Goal: Task Accomplishment & Management: Use online tool/utility

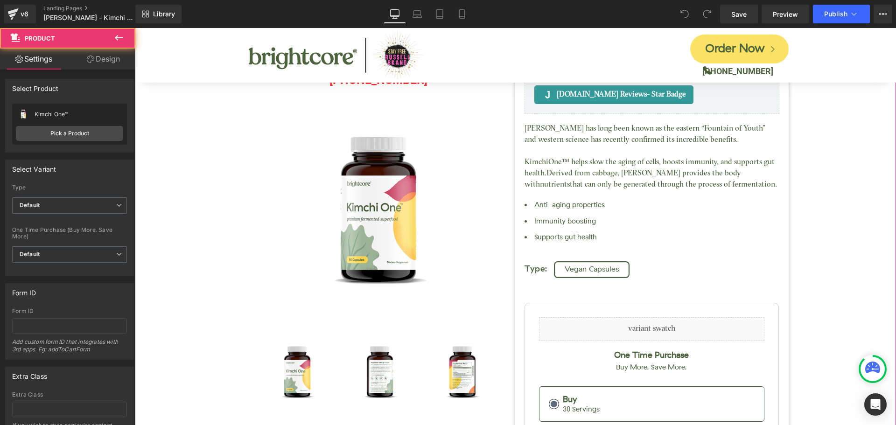
click at [822, 169] on div "Kimchi One™ (P) Title [DOMAIN_NAME] Reviews - Star Badge [DOMAIN_NAME] Reviews …" at bounding box center [516, 318] width 752 height 679
click at [165, 195] on div "Kimchi One™ (P) Title [DOMAIN_NAME] Reviews - Star Badge [DOMAIN_NAME] Reviews …" at bounding box center [516, 318] width 752 height 679
click at [842, 148] on div "Kimchi One™ (P) Title [DOMAIN_NAME] Reviews - Star Badge [DOMAIN_NAME] Reviews …" at bounding box center [516, 318] width 752 height 679
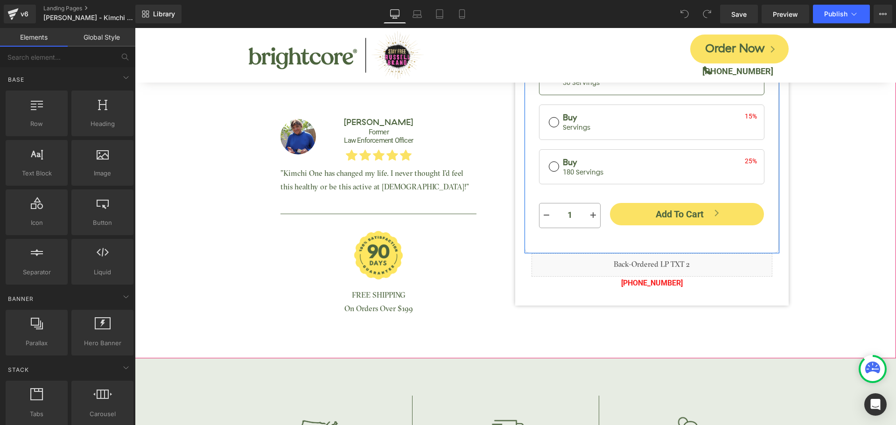
scroll to position [420, 0]
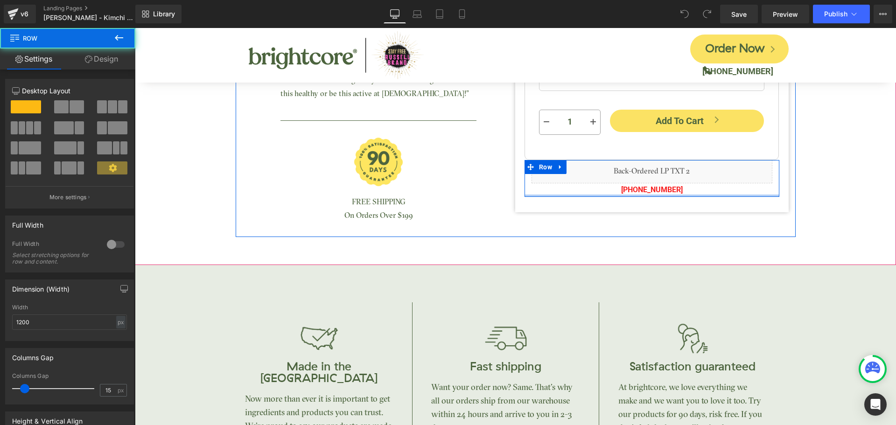
click at [644, 195] on div at bounding box center [652, 196] width 255 height 2
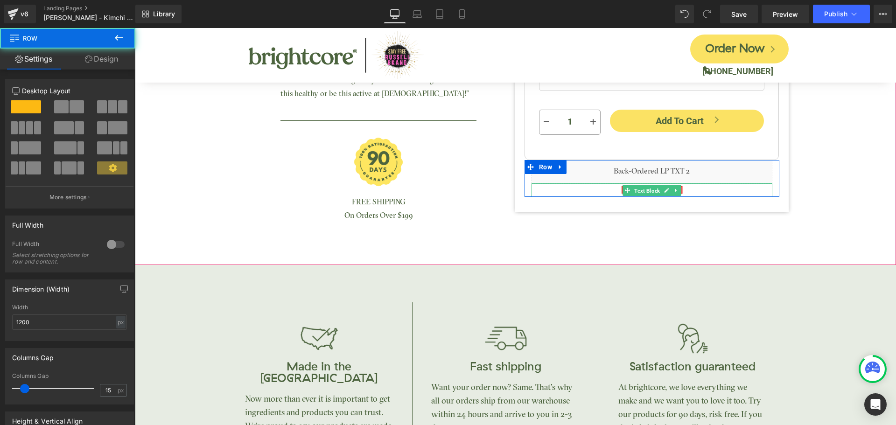
click at [648, 187] on span "Text Block" at bounding box center [647, 190] width 29 height 11
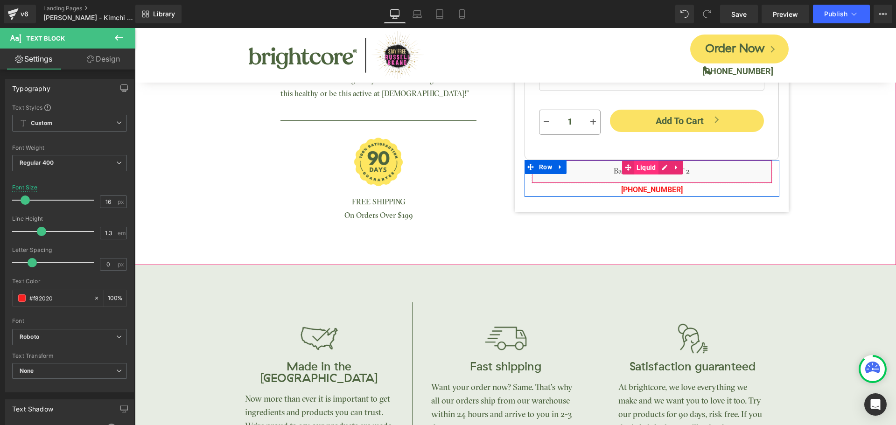
click at [649, 167] on span "Liquid" at bounding box center [647, 168] width 24 height 14
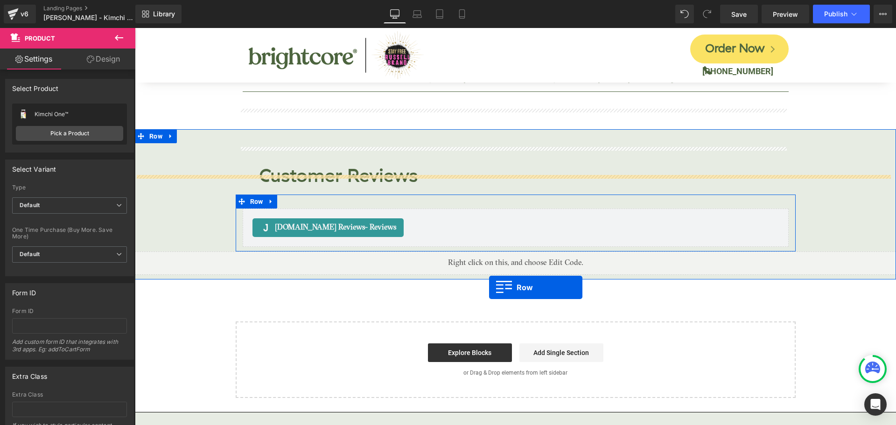
scroll to position [3824, 0]
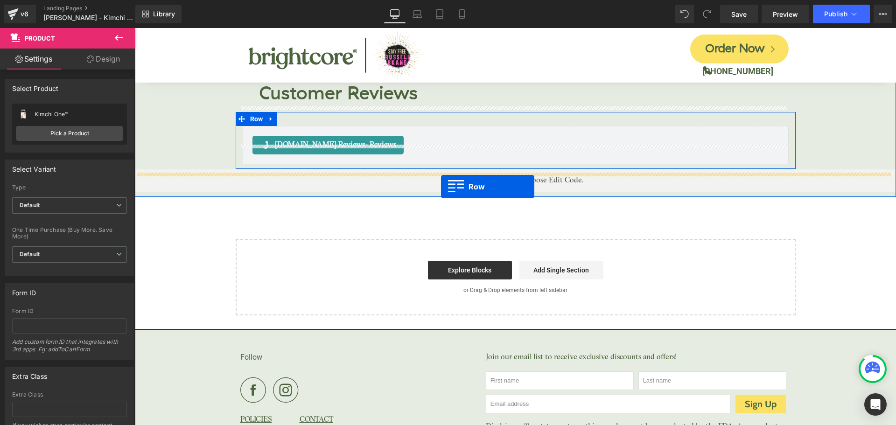
drag, startPoint x: 529, startPoint y: 201, endPoint x: 441, endPoint y: 186, distance: 90.0
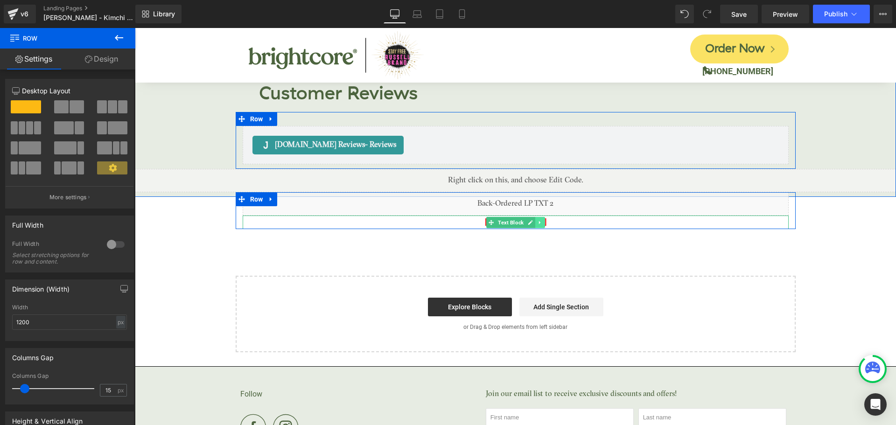
click at [539, 221] on icon at bounding box center [539, 222] width 1 height 3
click at [543, 220] on icon at bounding box center [545, 222] width 5 height 5
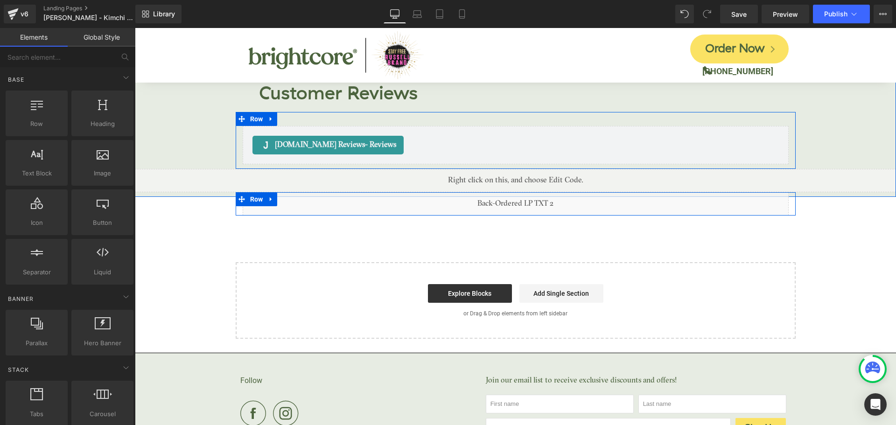
scroll to position [3804, 0]
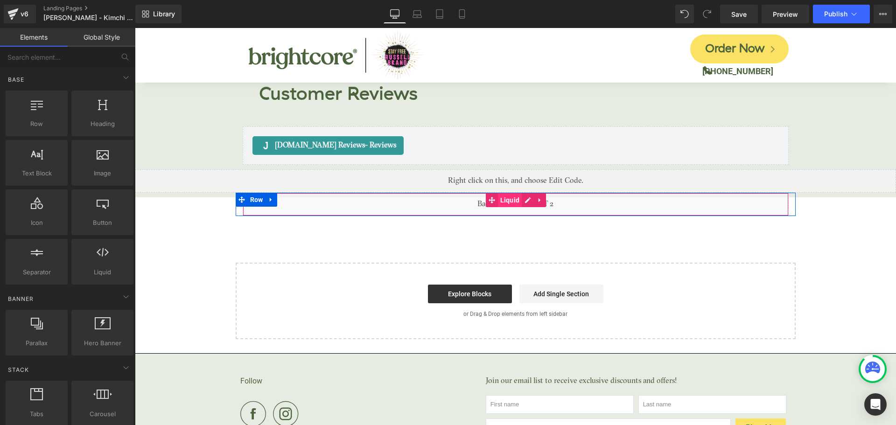
click at [511, 193] on span "Liquid" at bounding box center [510, 200] width 24 height 14
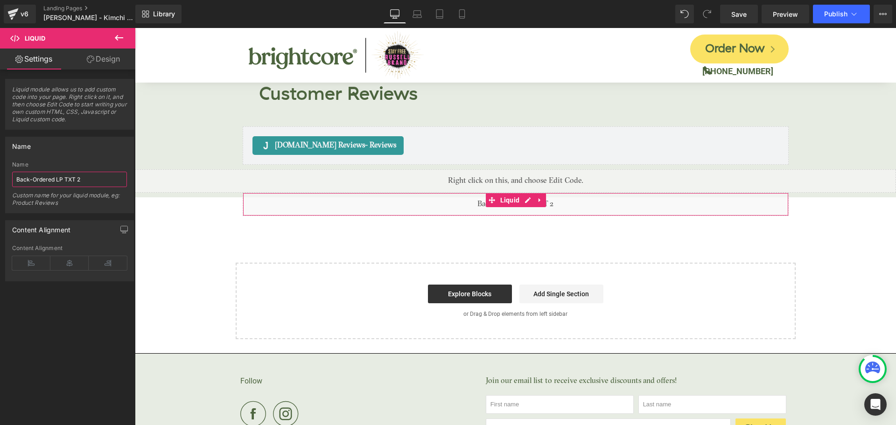
click at [27, 179] on input "Back-Ordered LP TXT 2" at bounding box center [69, 179] width 115 height 15
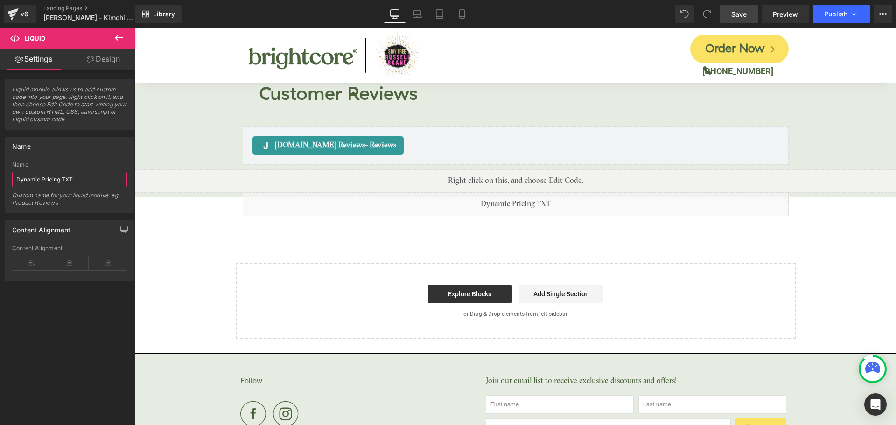
type input "Dynamic Pricing TXT"
click at [727, 15] on link "Save" at bounding box center [739, 14] width 38 height 19
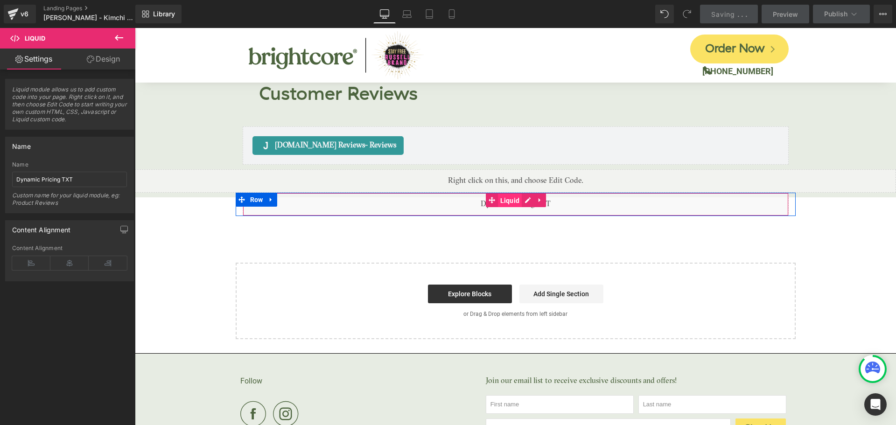
click at [501, 194] on span "Liquid" at bounding box center [510, 201] width 24 height 14
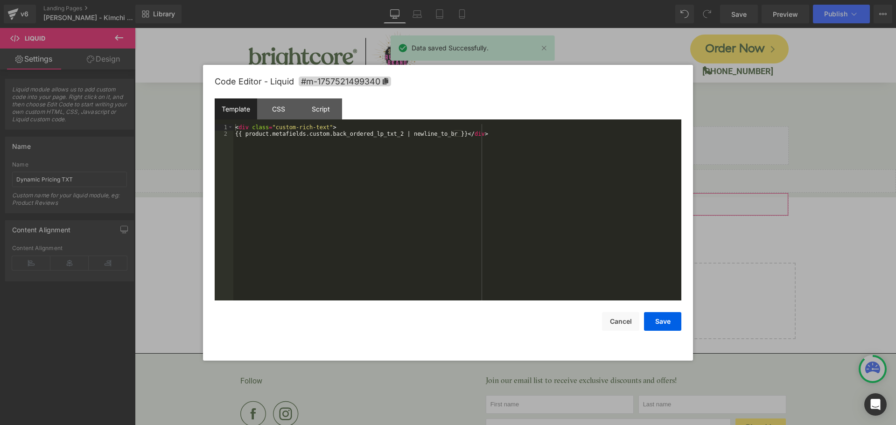
click at [487, 0] on div "Liquid You are previewing how the will restyle your page. You can not edit Elem…" at bounding box center [448, 0] width 896 height 0
drag, startPoint x: 303, startPoint y: 135, endPoint x: 390, endPoint y: 133, distance: 86.9
click at [390, 133] on div "< div class = "custom-rich-text" > {{ product.metafields.custom.back_ordered_lp…" at bounding box center [457, 219] width 448 height 190
drag, startPoint x: 387, startPoint y: 132, endPoint x: 437, endPoint y: 136, distance: 50.1
click at [437, 136] on div "< div class = "custom-rich-text" > {{ product.metafields.custom.dynamic_pricing…" at bounding box center [457, 219] width 448 height 190
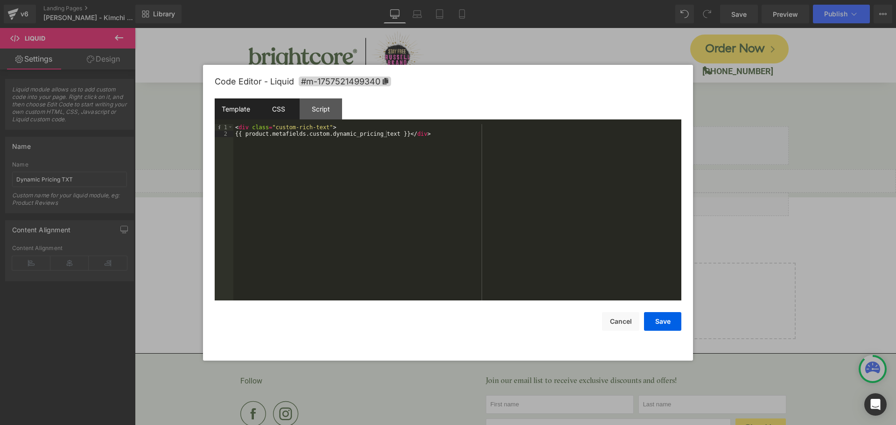
click at [281, 106] on div "CSS" at bounding box center [278, 109] width 42 height 21
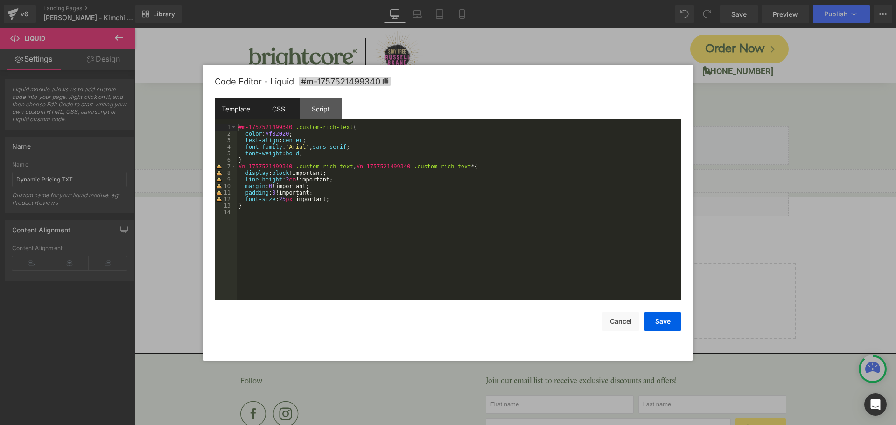
click at [247, 112] on div "Template" at bounding box center [236, 109] width 42 height 21
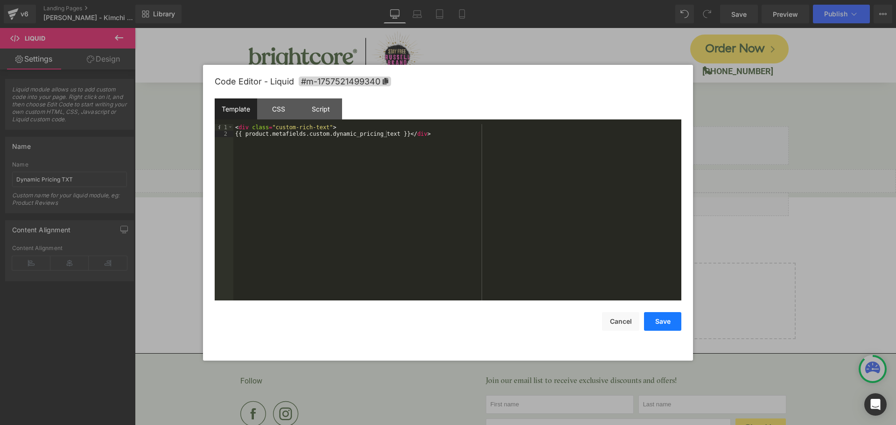
click at [661, 326] on button "Save" at bounding box center [662, 321] width 37 height 19
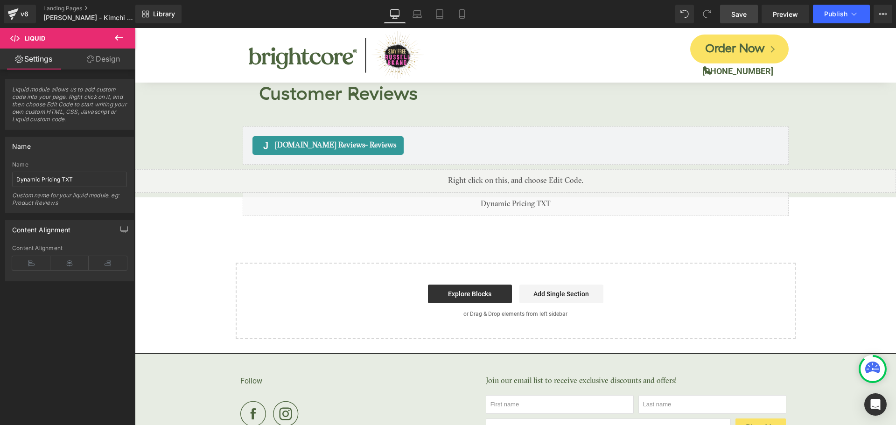
click at [738, 14] on span "Save" at bounding box center [739, 14] width 15 height 10
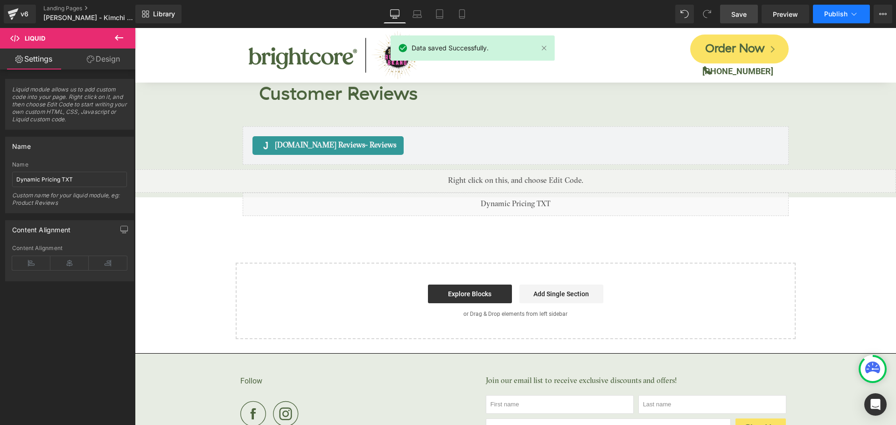
click at [842, 14] on span "Publish" at bounding box center [836, 13] width 23 height 7
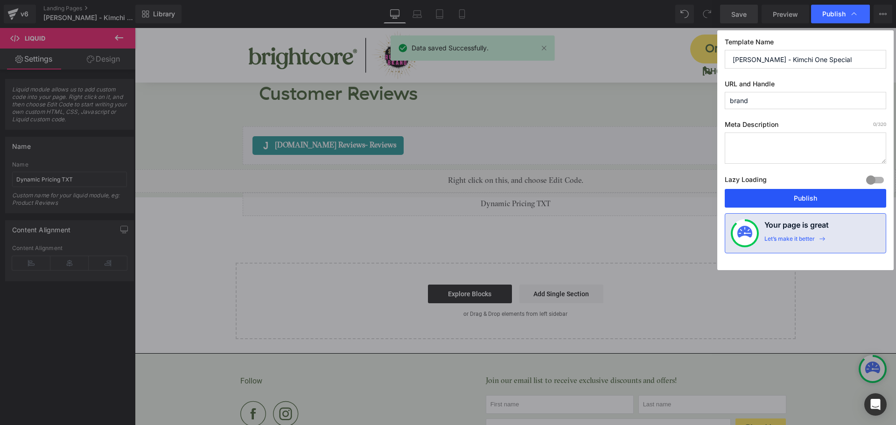
drag, startPoint x: 805, startPoint y: 194, endPoint x: 169, endPoint y: 208, distance: 636.6
click at [805, 194] on button "Publish" at bounding box center [806, 198] width 162 height 19
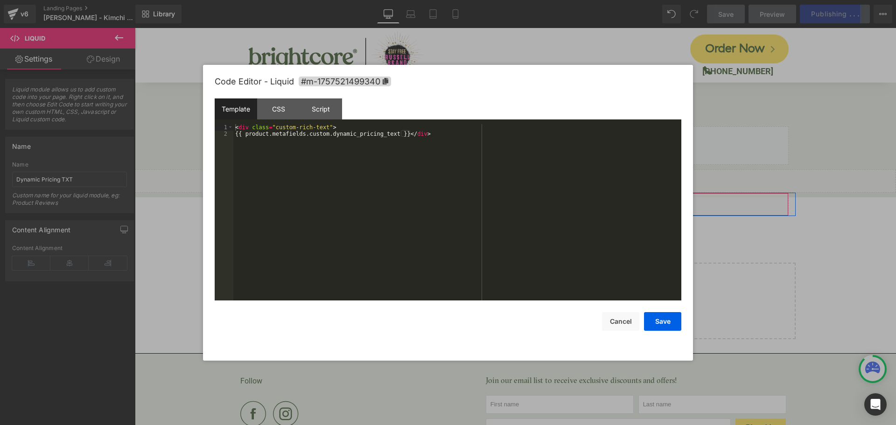
click at [525, 197] on icon at bounding box center [528, 200] width 7 height 7
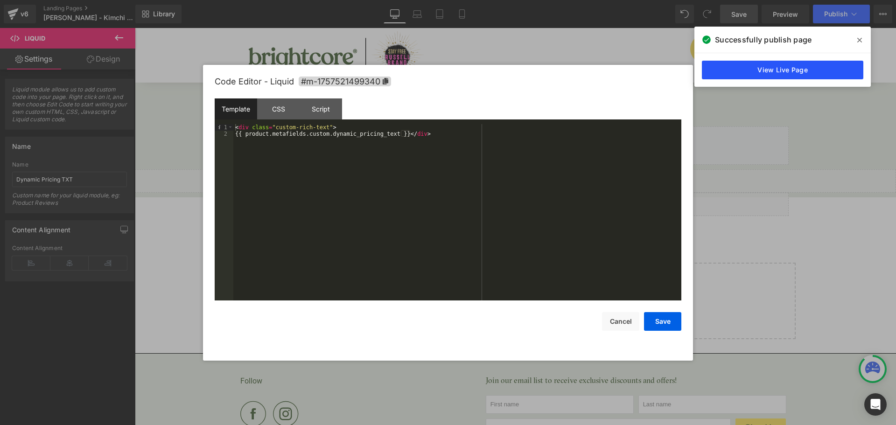
click at [829, 68] on link "View Live Page" at bounding box center [783, 70] width 162 height 19
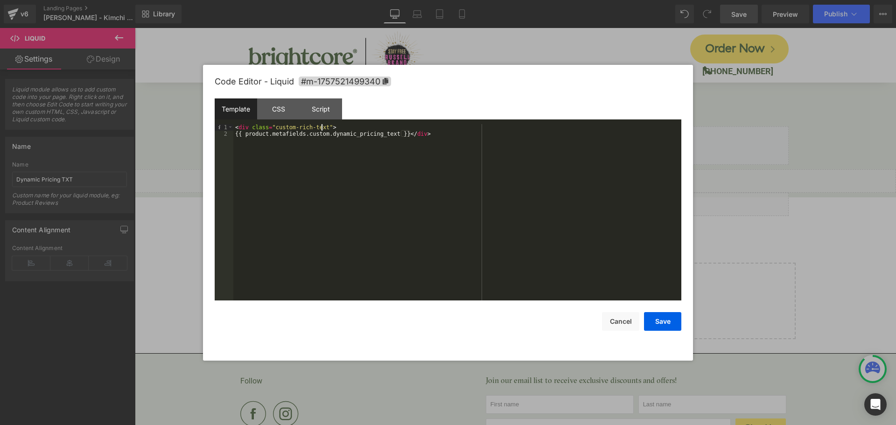
click at [320, 125] on div "< div class = "custom-rich-text" > {{ product.metafields.custom.dynamic_pricing…" at bounding box center [457, 219] width 448 height 190
click at [282, 111] on div "CSS" at bounding box center [278, 109] width 42 height 21
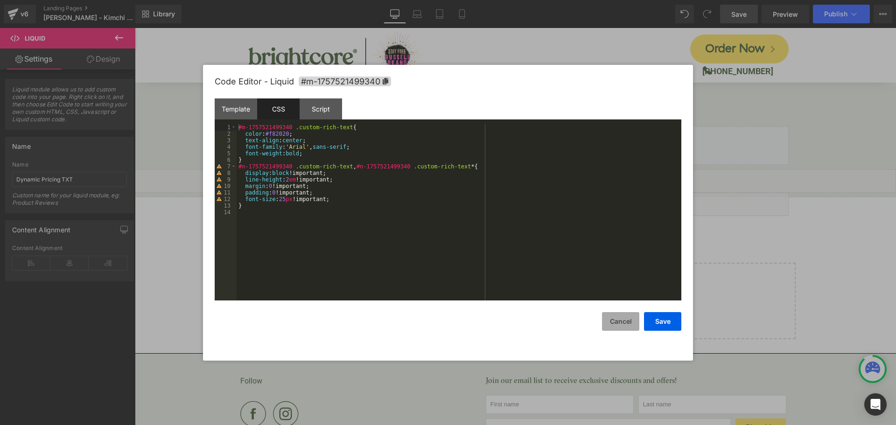
click at [630, 324] on button "Cancel" at bounding box center [620, 321] width 37 height 19
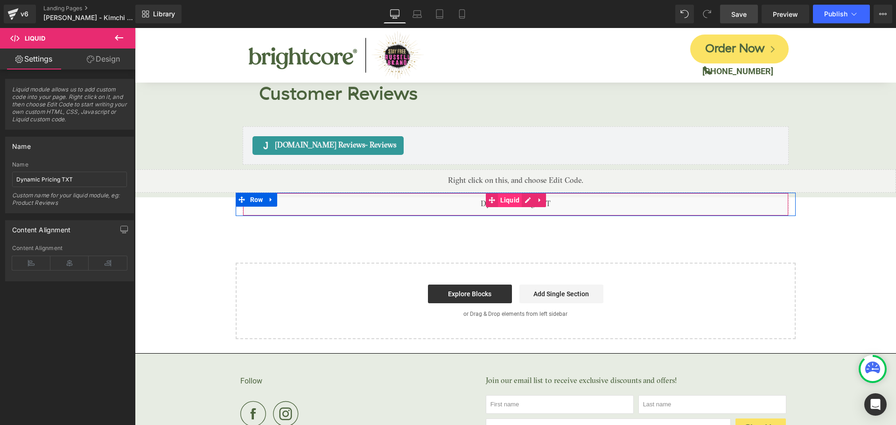
click at [512, 193] on span "Liquid" at bounding box center [510, 200] width 24 height 14
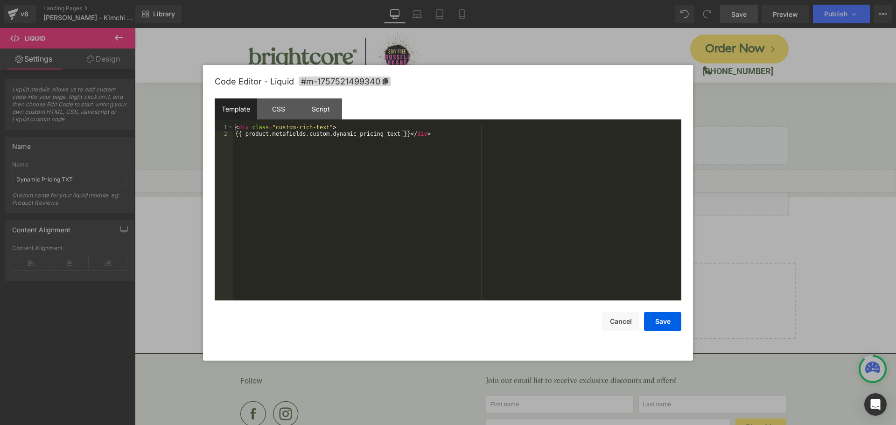
click at [489, 0] on div "Liquid You are previewing how the will restyle your page. You can not edit Elem…" at bounding box center [448, 0] width 896 height 0
click at [672, 325] on button "Save" at bounding box center [662, 321] width 37 height 19
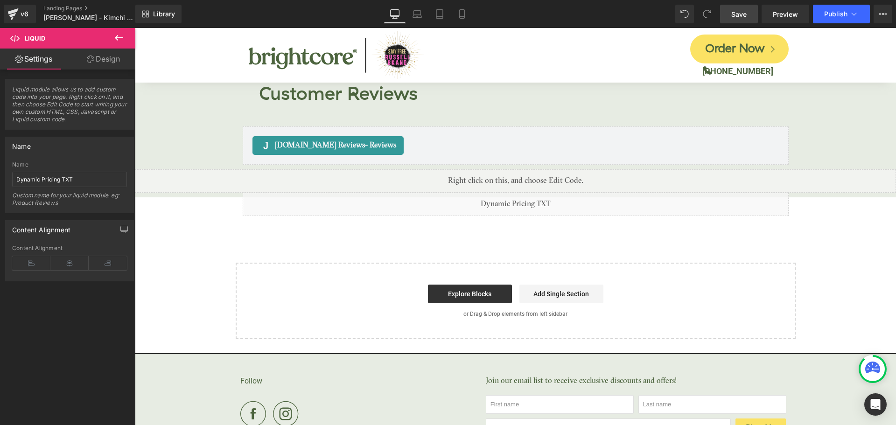
click at [743, 9] on span "Save" at bounding box center [739, 14] width 15 height 10
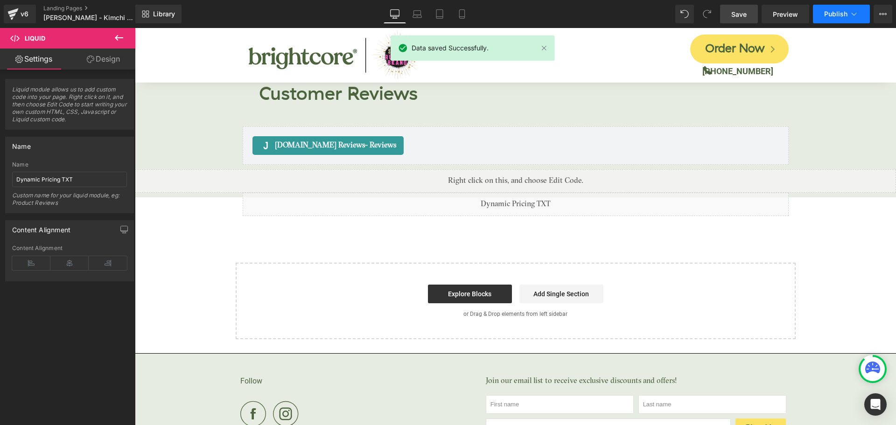
click at [819, 15] on button "Publish" at bounding box center [841, 14] width 57 height 19
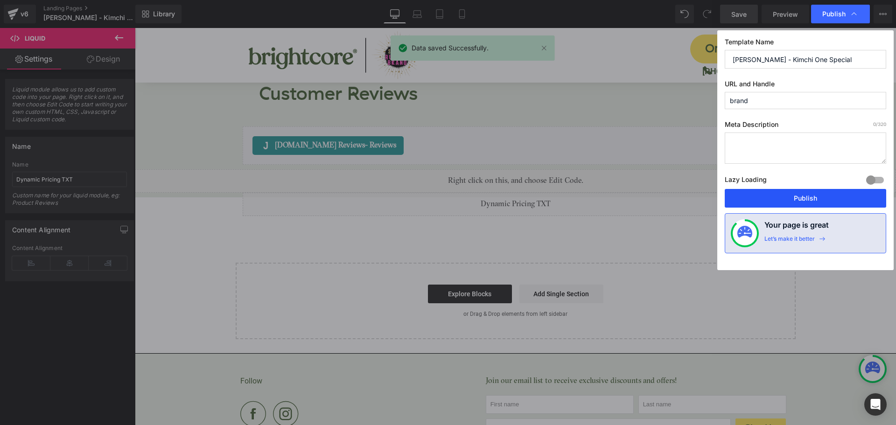
click at [831, 196] on button "Publish" at bounding box center [806, 198] width 162 height 19
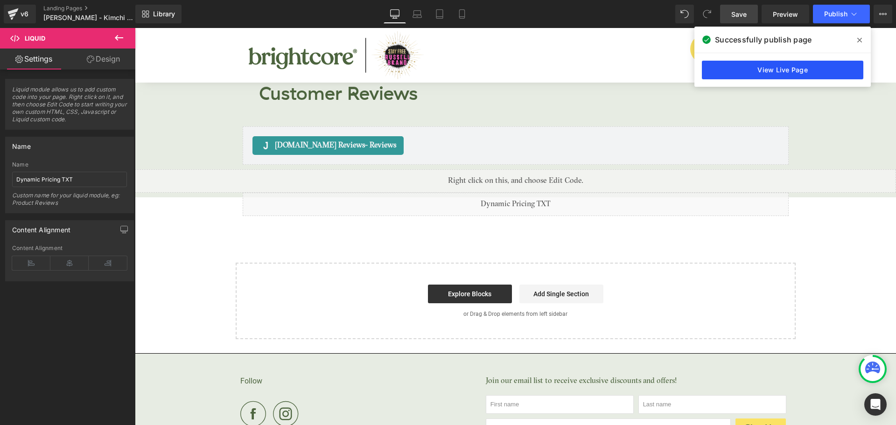
click at [812, 74] on link "View Live Page" at bounding box center [783, 70] width 162 height 19
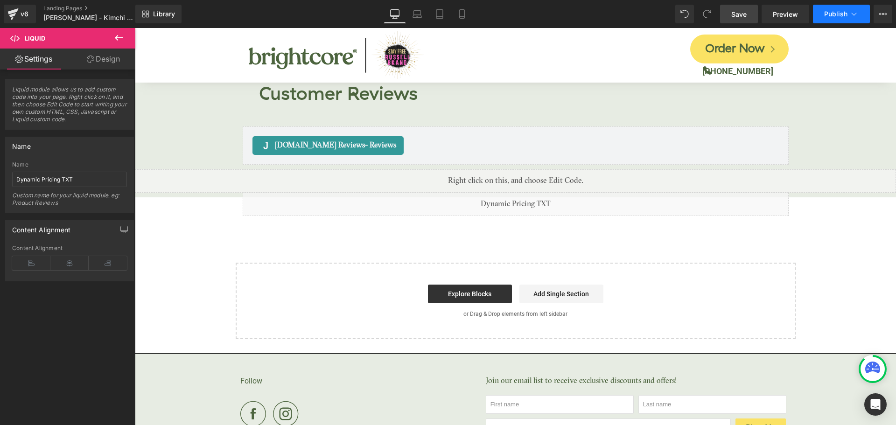
click at [839, 15] on span "Publish" at bounding box center [836, 13] width 23 height 7
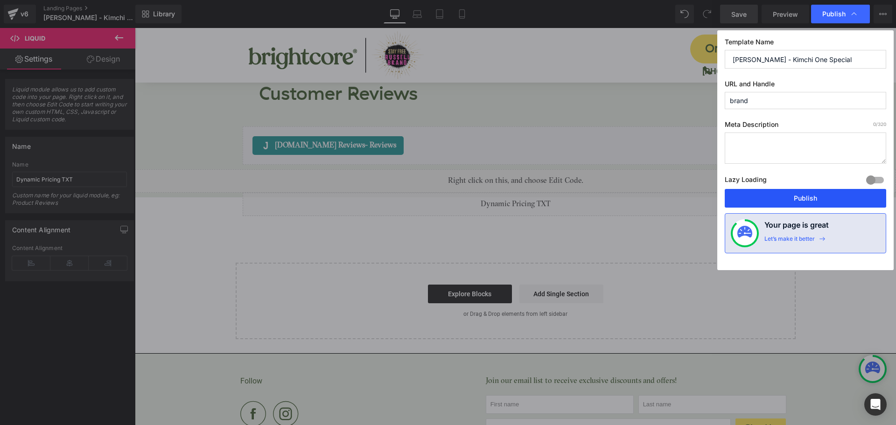
click at [815, 194] on button "Publish" at bounding box center [806, 198] width 162 height 19
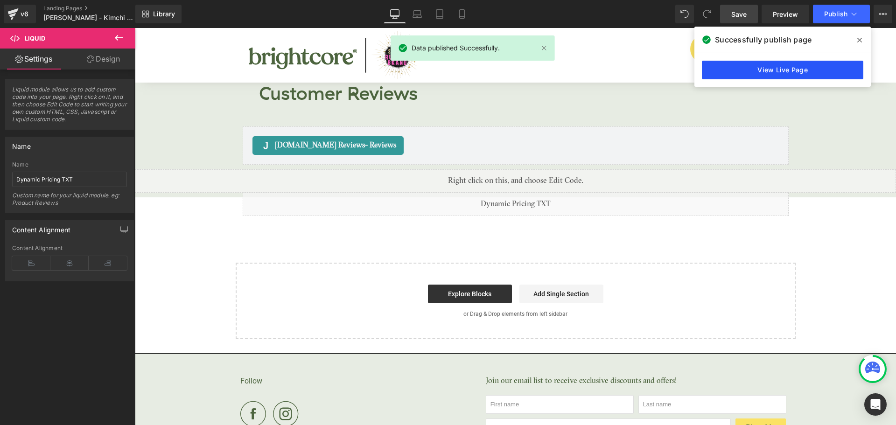
click at [821, 69] on link "View Live Page" at bounding box center [783, 70] width 162 height 19
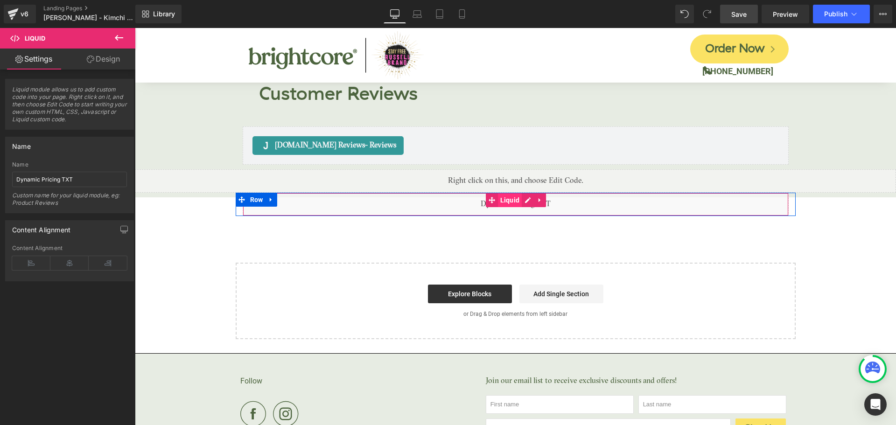
click at [512, 193] on span "Liquid" at bounding box center [510, 200] width 24 height 14
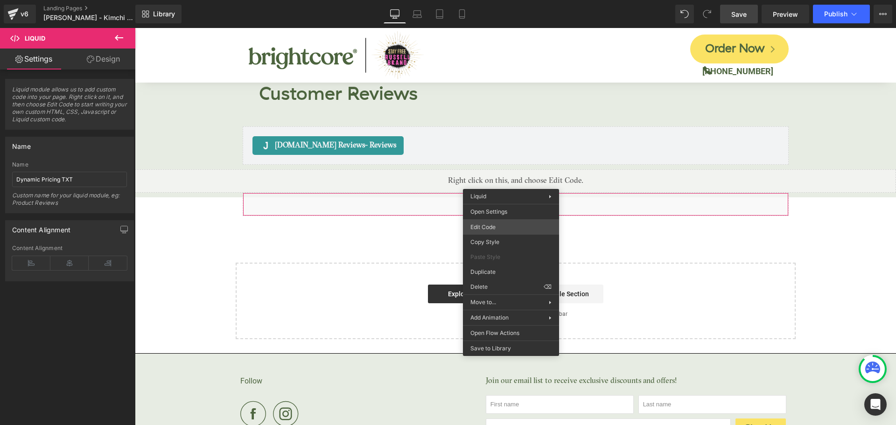
click at [494, 0] on div "Liquid You are previewing how the will restyle your page. You can not edit Elem…" at bounding box center [448, 0] width 896 height 0
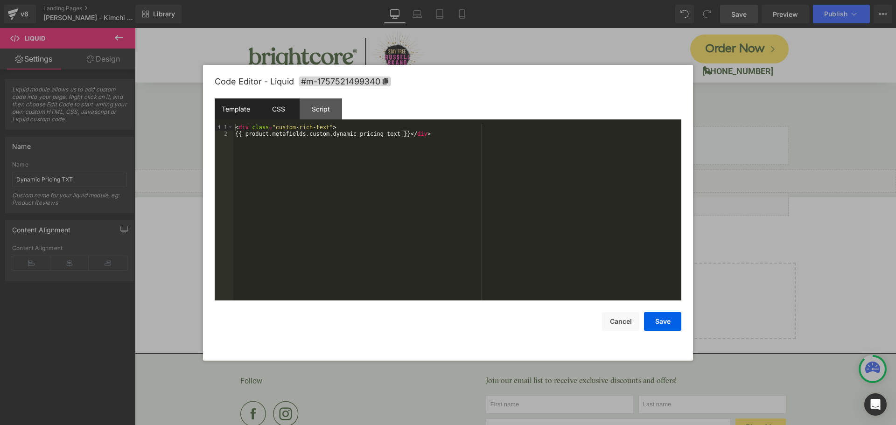
click at [277, 117] on div "CSS" at bounding box center [278, 109] width 42 height 21
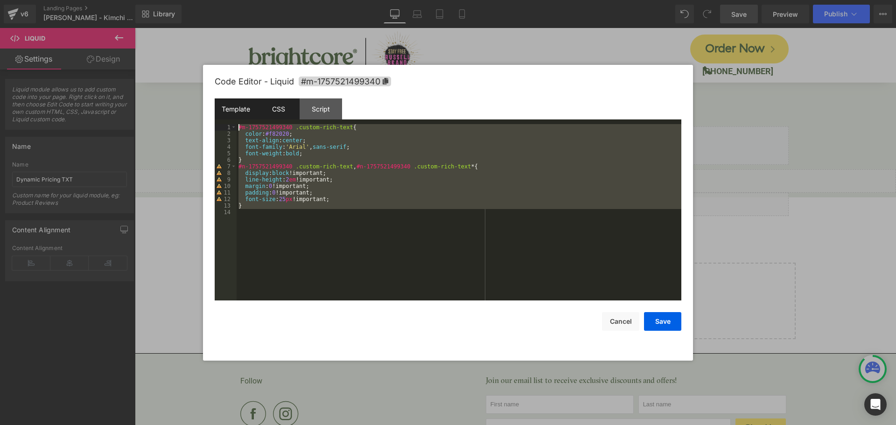
drag, startPoint x: 298, startPoint y: 222, endPoint x: 221, endPoint y: 119, distance: 128.4
click at [221, 119] on div "Template CSS Script Data 1 2 < div class = "custom-rich-text" > {{ product.meta…" at bounding box center [448, 200] width 467 height 202
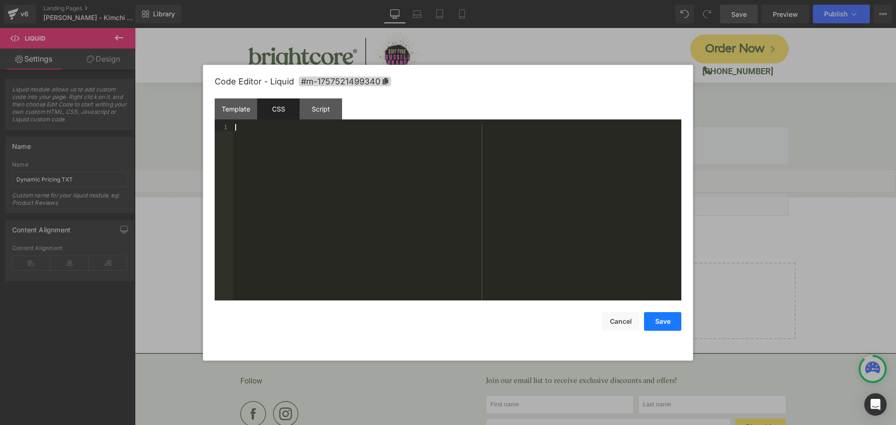
drag, startPoint x: 650, startPoint y: 322, endPoint x: 656, endPoint y: 313, distance: 10.9
click at [657, 316] on button "Save" at bounding box center [662, 321] width 37 height 19
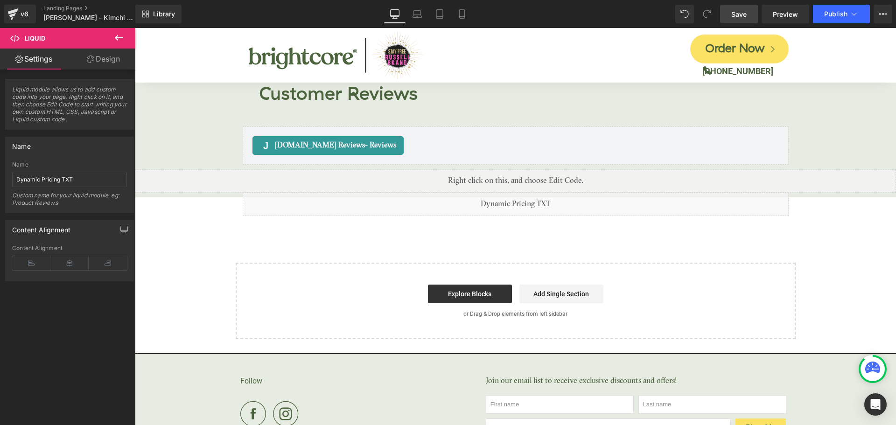
click at [747, 14] on span "Save" at bounding box center [739, 14] width 15 height 10
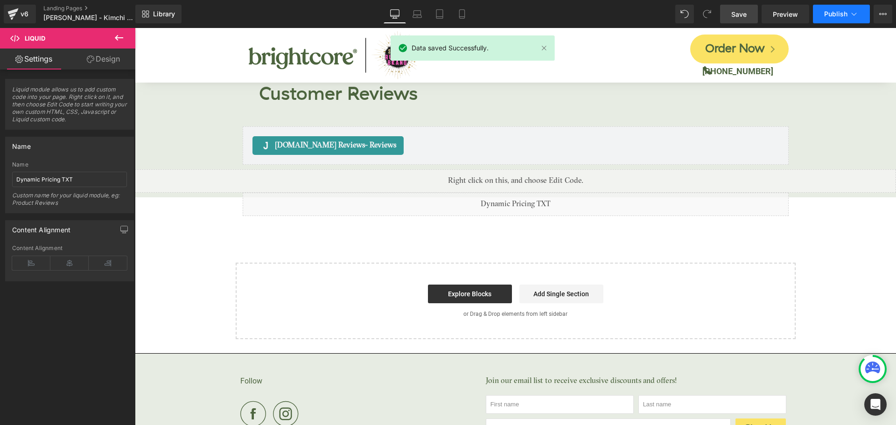
click at [825, 12] on span "Publish" at bounding box center [836, 13] width 23 height 7
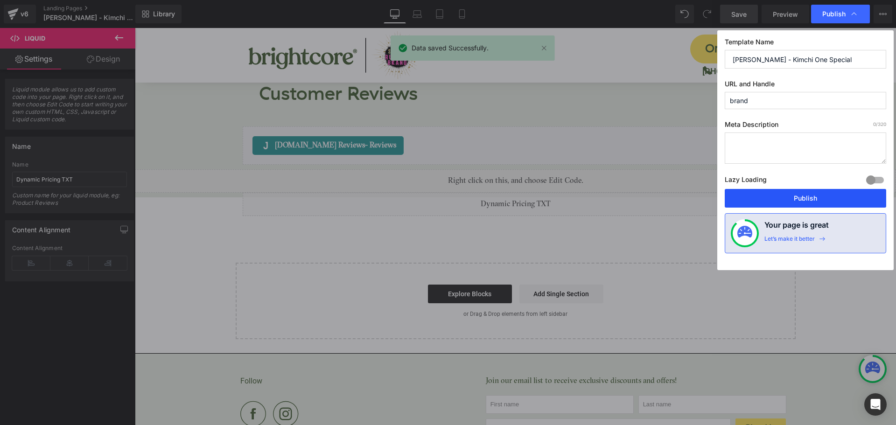
click at [815, 192] on button "Publish" at bounding box center [806, 198] width 162 height 19
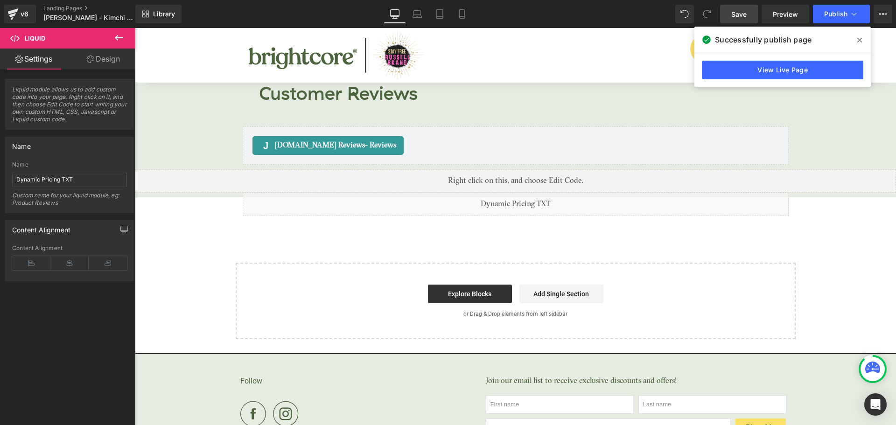
click at [861, 39] on icon at bounding box center [860, 40] width 5 height 5
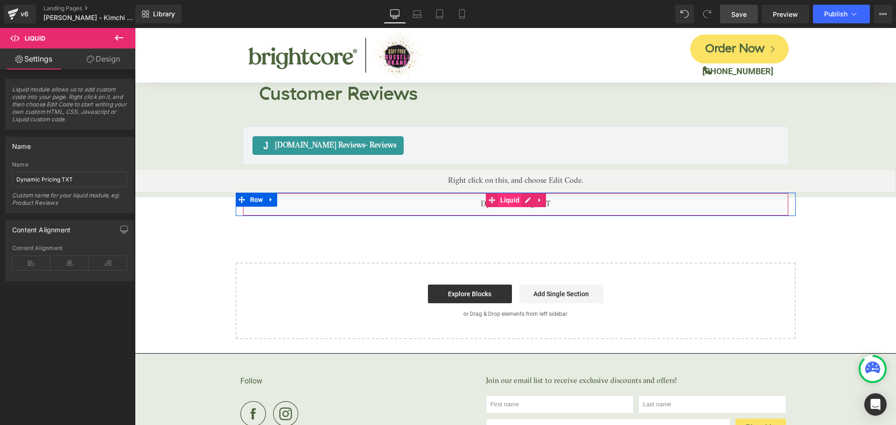
click at [517, 193] on span "Liquid" at bounding box center [510, 200] width 24 height 14
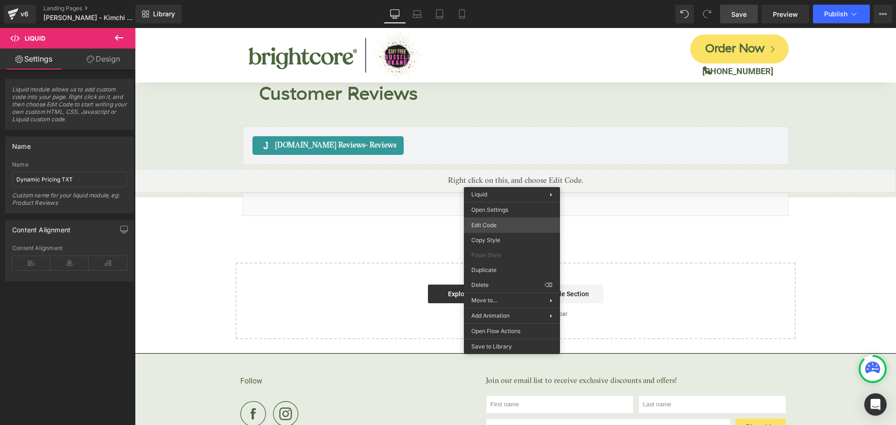
click at [488, 0] on div "Liquid You are previewing how the will restyle your page. You can not edit Elem…" at bounding box center [448, 0] width 896 height 0
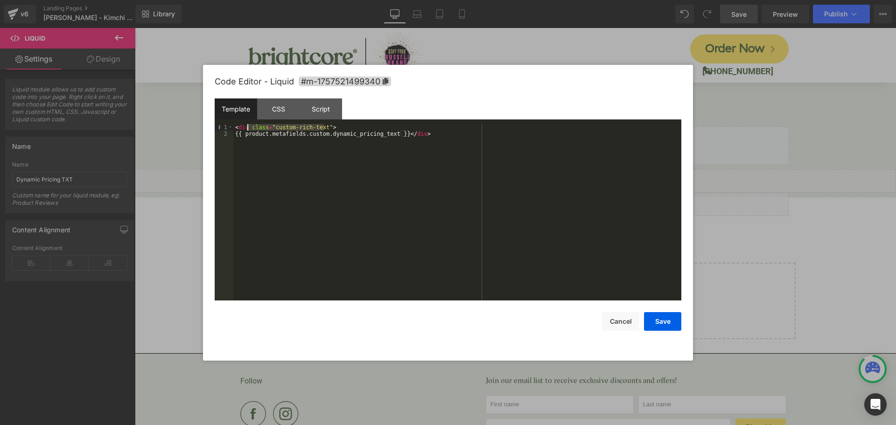
drag, startPoint x: 324, startPoint y: 126, endPoint x: 249, endPoint y: 128, distance: 75.2
click at [249, 128] on div "< div class = "custom-rich-text" > {{ product.metafields.custom.dynamic_pricing…" at bounding box center [457, 219] width 448 height 190
click at [657, 324] on button "Save" at bounding box center [662, 321] width 37 height 19
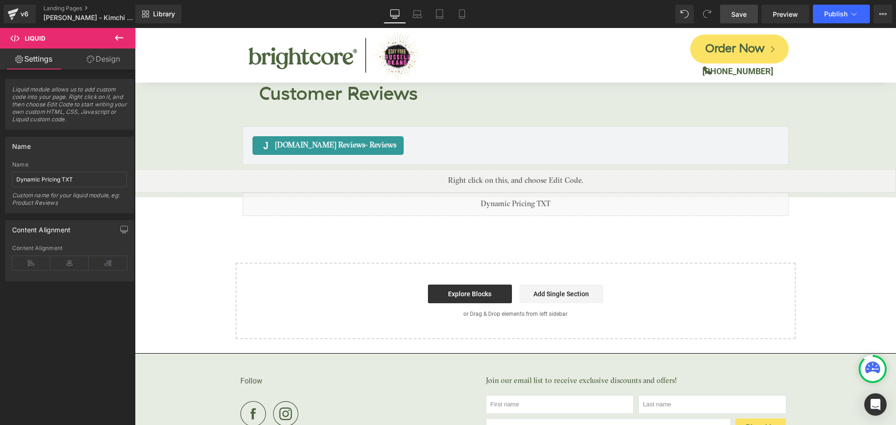
click at [733, 18] on span "Save" at bounding box center [739, 14] width 15 height 10
click at [840, 13] on span "Publish" at bounding box center [836, 13] width 23 height 7
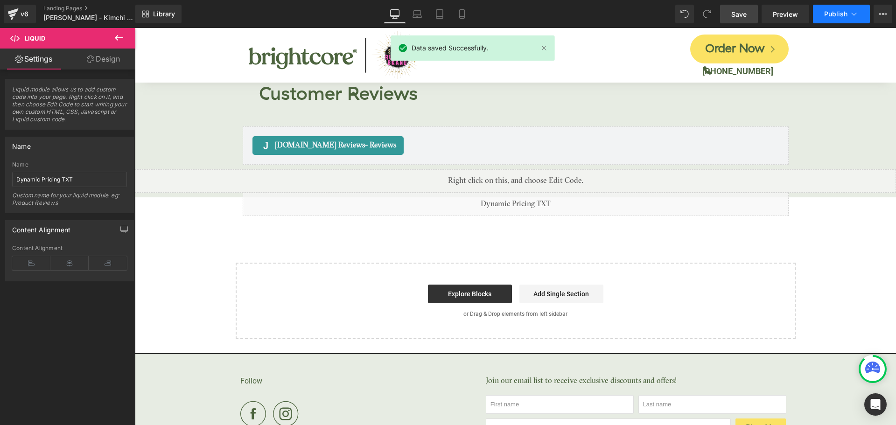
click at [840, 13] on span "Publish" at bounding box center [836, 13] width 23 height 7
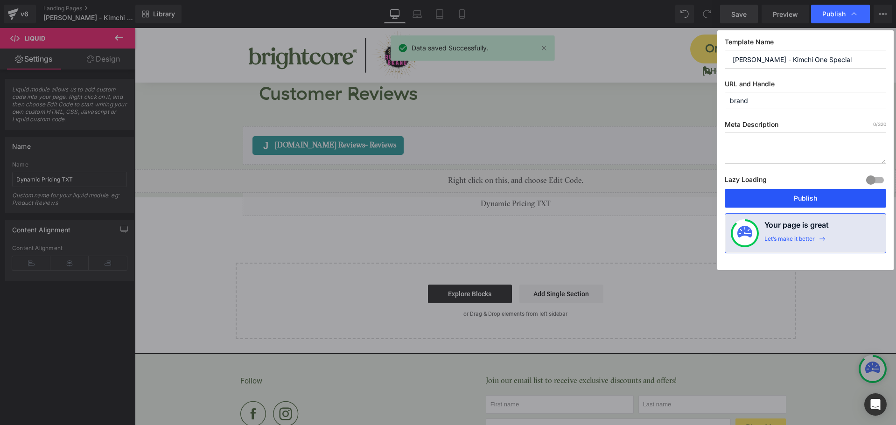
click at [816, 200] on button "Publish" at bounding box center [806, 198] width 162 height 19
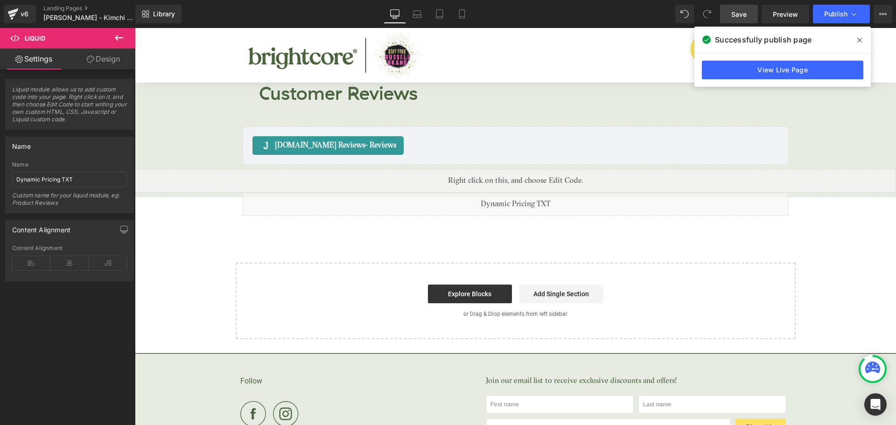
click at [858, 40] on icon at bounding box center [860, 39] width 5 height 7
